Goal: Information Seeking & Learning: Find specific fact

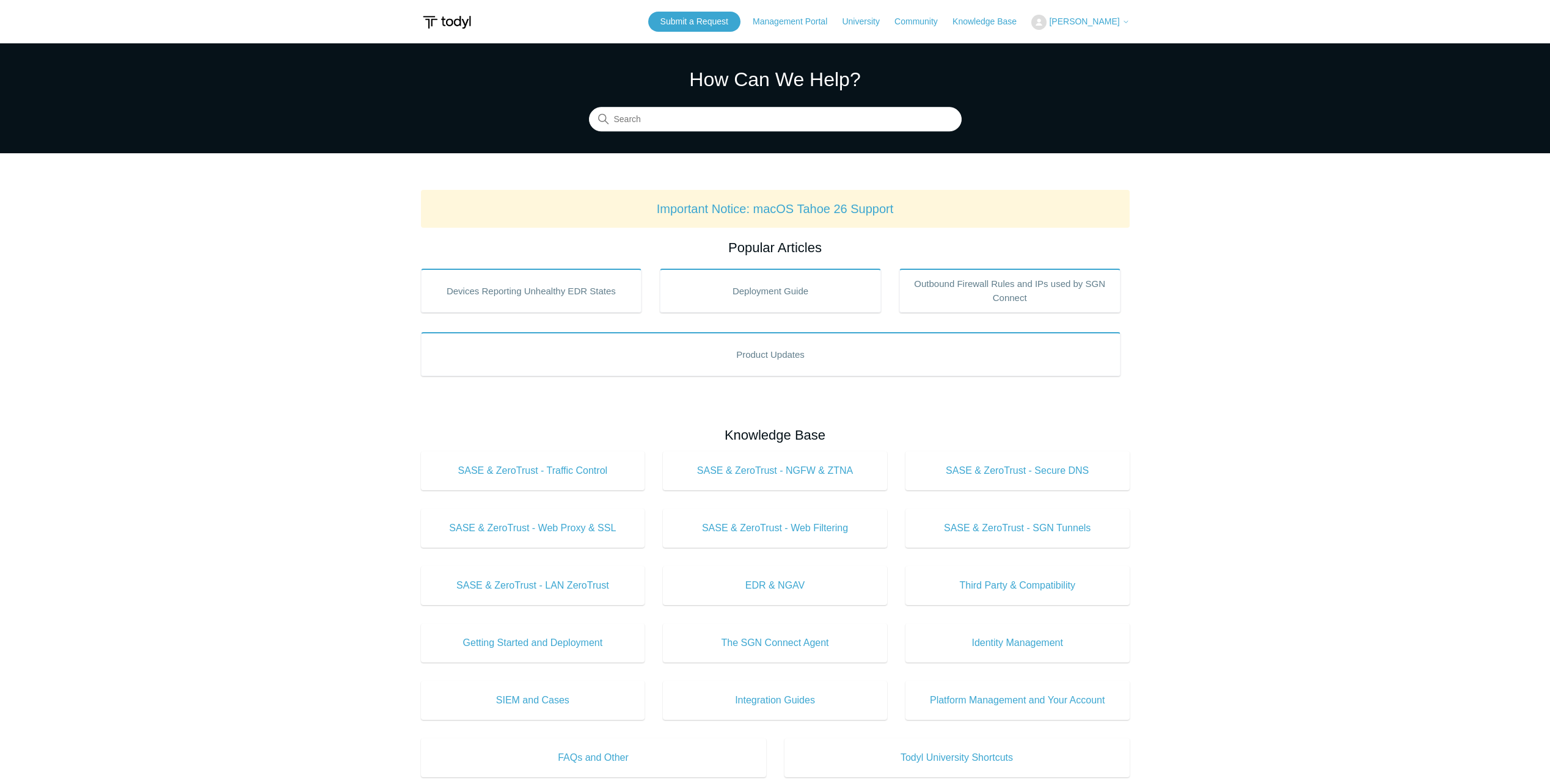
click at [1094, 22] on span "[PERSON_NAME]" at bounding box center [1084, 22] width 70 height 10
click at [1093, 45] on link "My Support Requests" at bounding box center [1091, 48] width 119 height 22
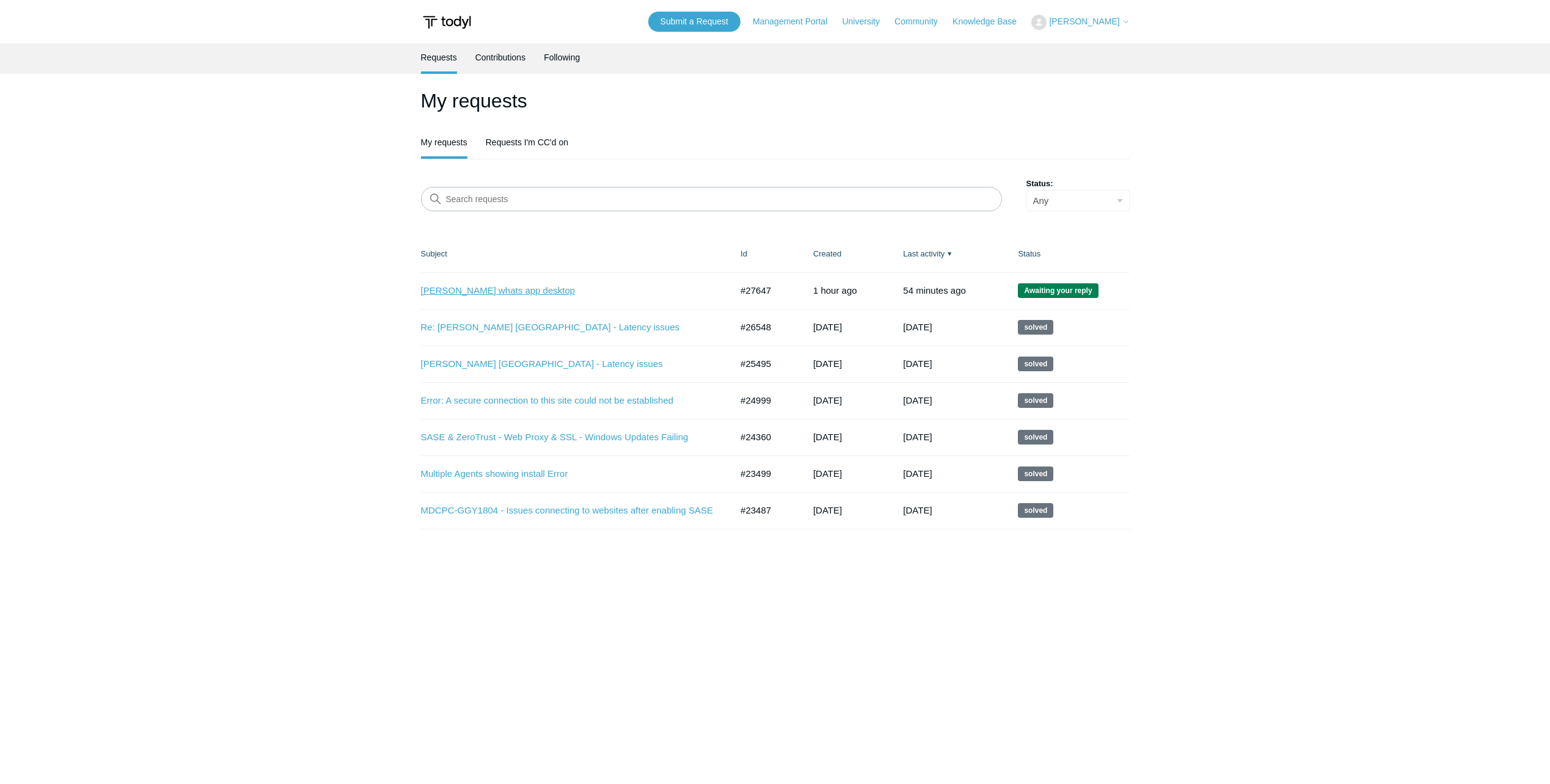
click at [497, 290] on link "[PERSON_NAME] whats app desktop" at bounding box center [567, 291] width 293 height 14
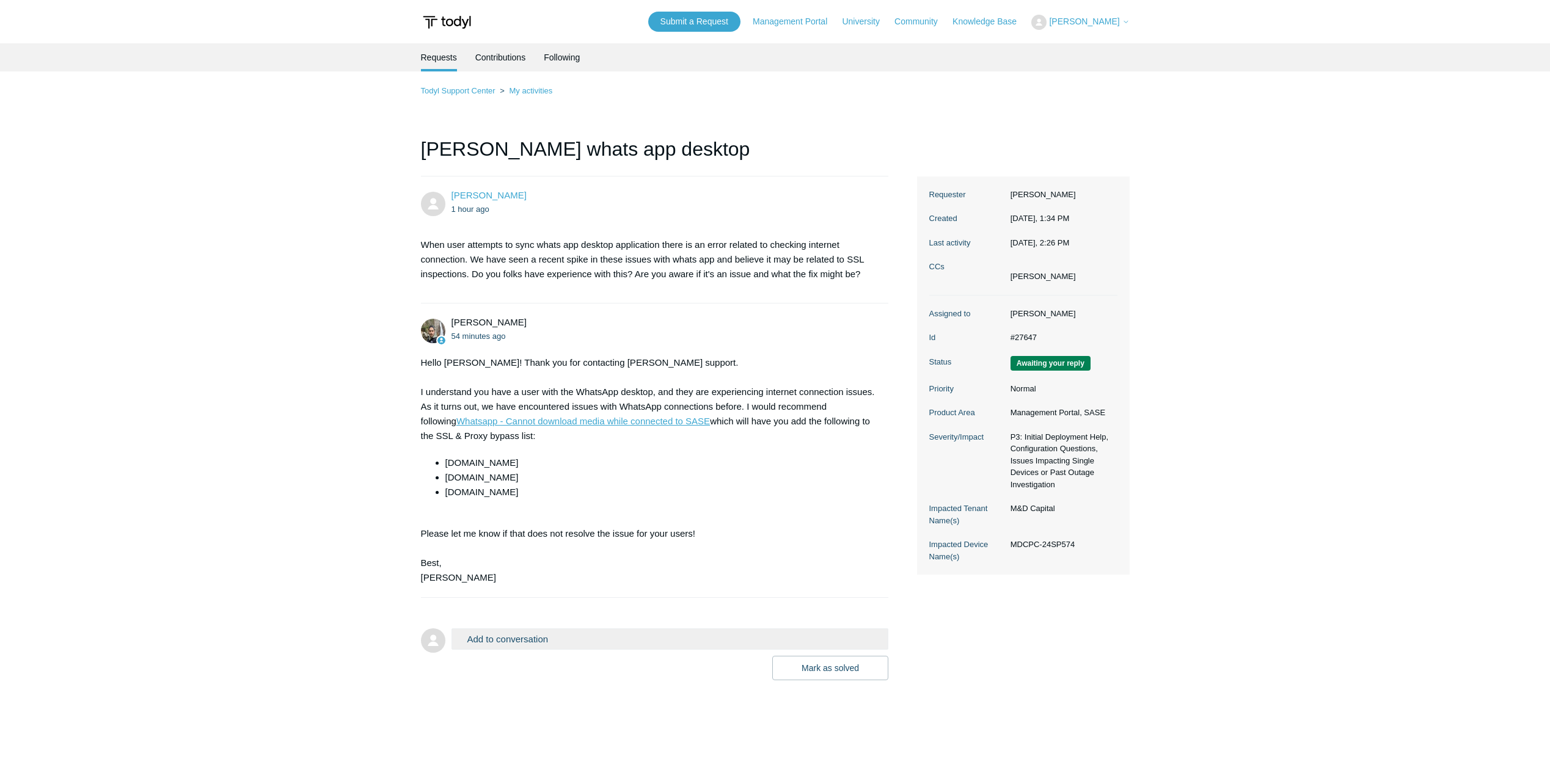
click at [544, 419] on link "Whatsapp - Cannot download media while connected to SASE" at bounding box center [583, 421] width 254 height 10
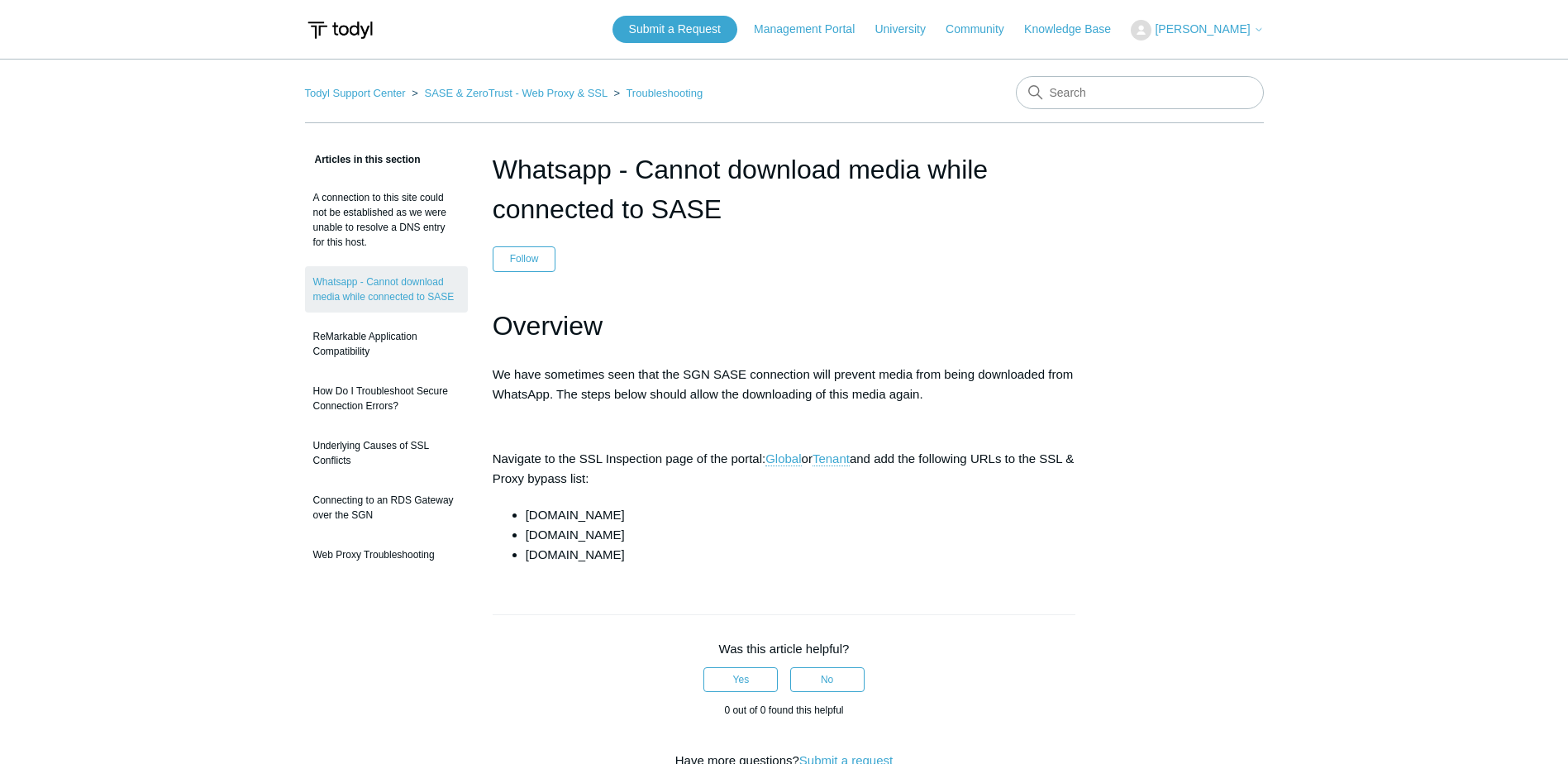
drag, startPoint x: 634, startPoint y: 528, endPoint x: 625, endPoint y: 531, distance: 9.5
click at [625, 531] on ul "cdninstagram.com whatsapp.com whatsapp.net" at bounding box center [792, 534] width 567 height 59
drag, startPoint x: 625, startPoint y: 531, endPoint x: 632, endPoint y: 515, distance: 17.5
click at [632, 515] on li "[DOMAIN_NAME]" at bounding box center [801, 515] width 551 height 19
click at [630, 516] on li "[DOMAIN_NAME]" at bounding box center [801, 515] width 551 height 19
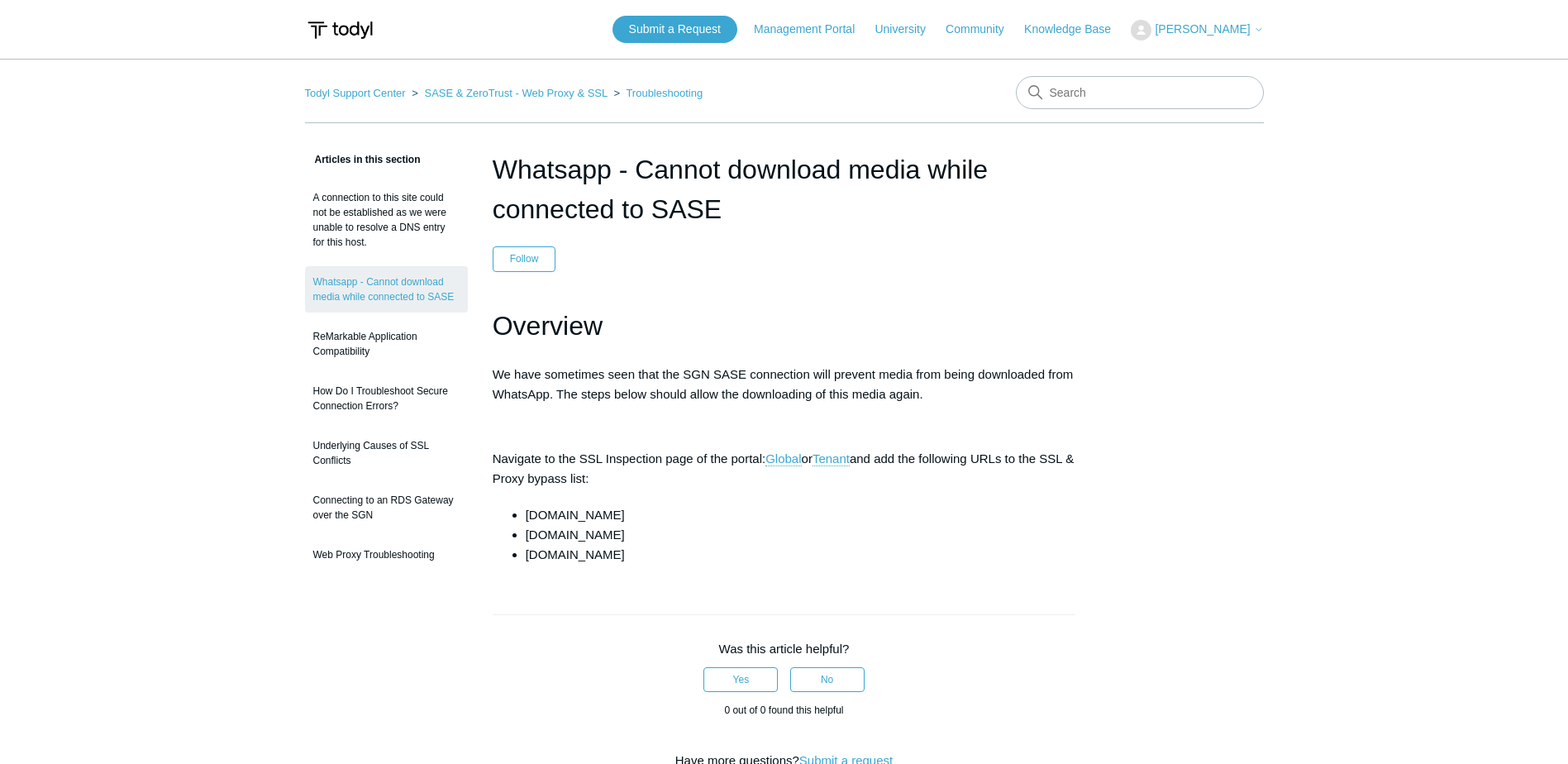
drag, startPoint x: 630, startPoint y: 517, endPoint x: 522, endPoint y: 513, distance: 108.1
click at [522, 513] on ul "cdninstagram.com whatsapp.com whatsapp.net" at bounding box center [792, 534] width 567 height 59
copy li "[DOMAIN_NAME]"
drag, startPoint x: 606, startPoint y: 537, endPoint x: 525, endPoint y: 530, distance: 81.3
click at [525, 530] on li "[DOMAIN_NAME]" at bounding box center [801, 535] width 551 height 19
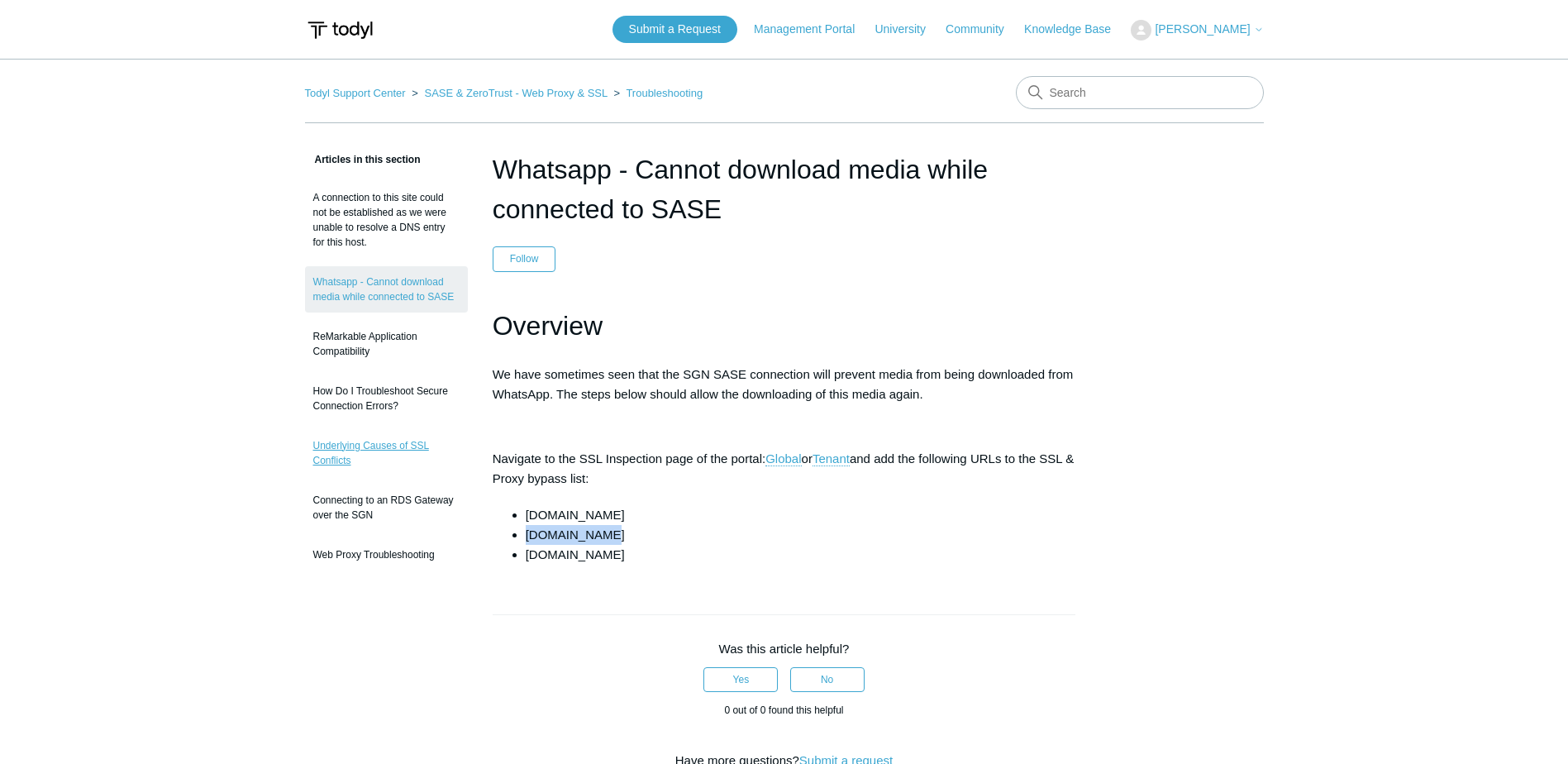
copy li "[DOMAIN_NAME]"
drag, startPoint x: 609, startPoint y: 559, endPoint x: 525, endPoint y: 556, distance: 84.1
click at [525, 556] on li "[DOMAIN_NAME]" at bounding box center [801, 555] width 551 height 19
copy li "[DOMAIN_NAME]"
